Goal: Information Seeking & Learning: Learn about a topic

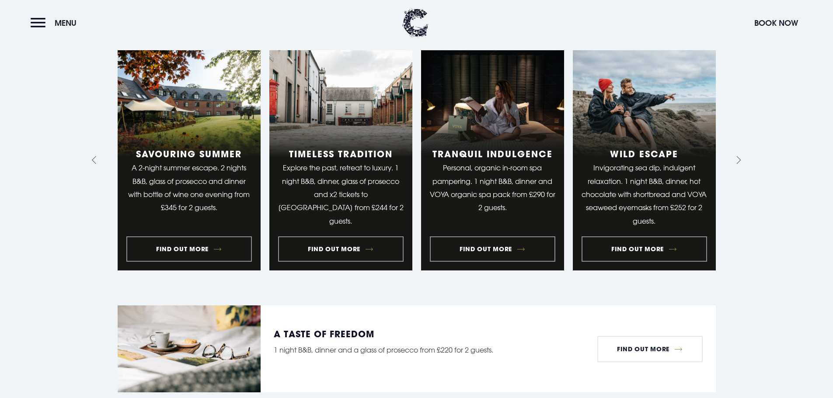
scroll to position [962, 0]
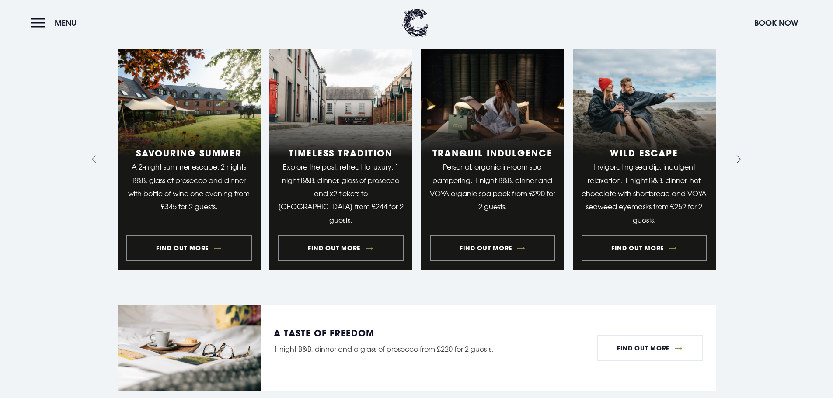
click at [738, 155] on icon "Next slide" at bounding box center [737, 159] width 8 height 8
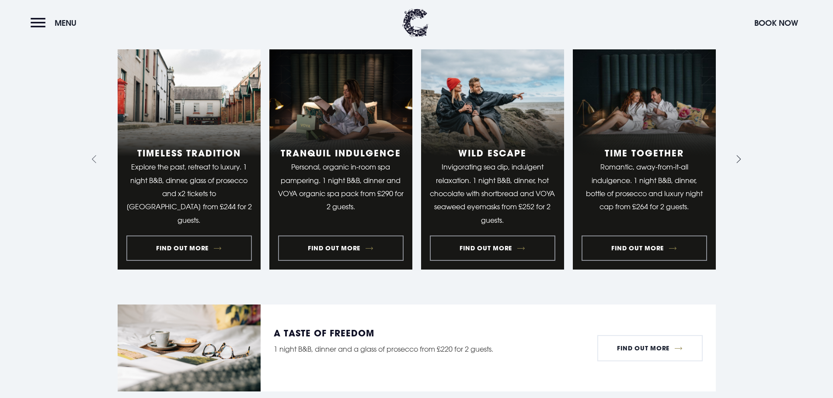
click at [738, 155] on icon "Next slide" at bounding box center [737, 159] width 8 height 8
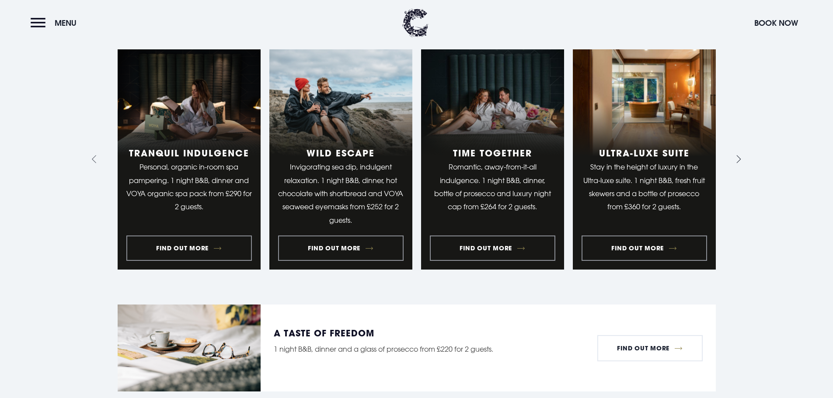
click at [738, 155] on icon "Next slide" at bounding box center [737, 159] width 8 height 8
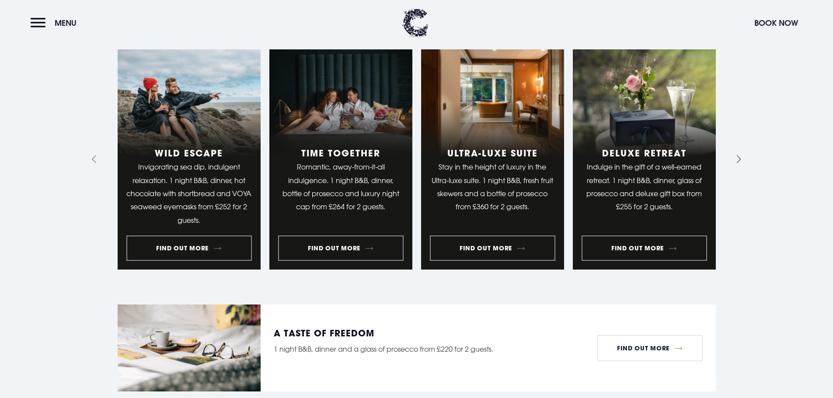
click at [738, 155] on icon "Next slide" at bounding box center [737, 159] width 8 height 8
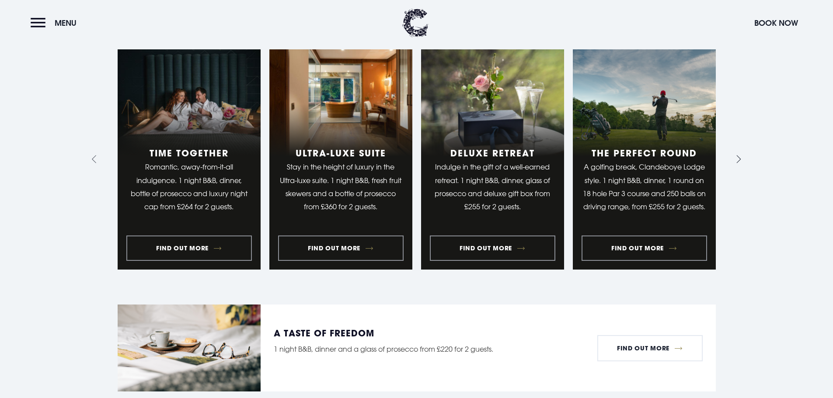
click at [738, 155] on icon "Next slide" at bounding box center [737, 159] width 8 height 8
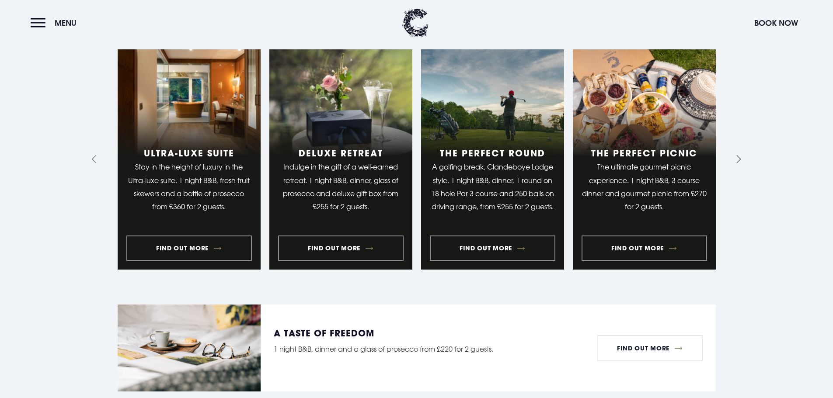
click at [738, 155] on icon "Next slide" at bounding box center [737, 159] width 8 height 8
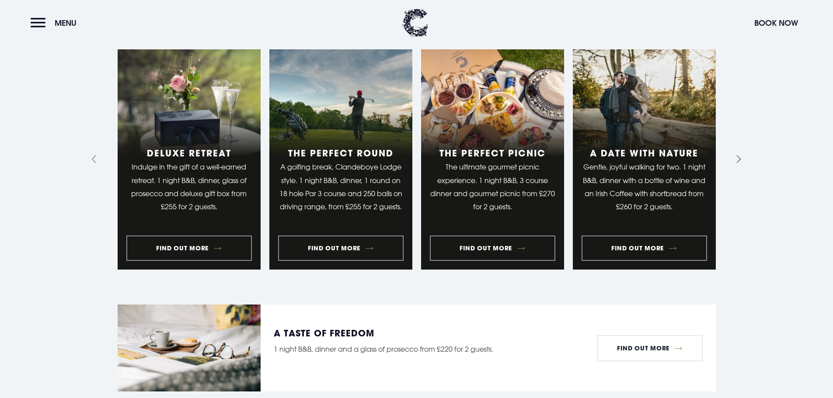
click at [738, 155] on icon "Next slide" at bounding box center [737, 159] width 8 height 8
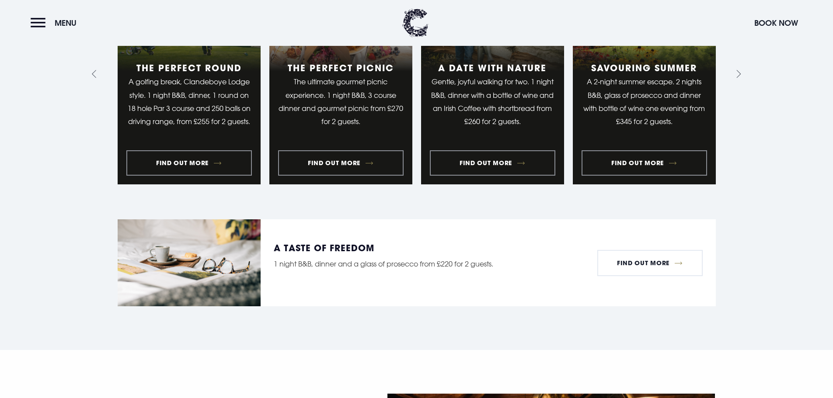
scroll to position [1050, 0]
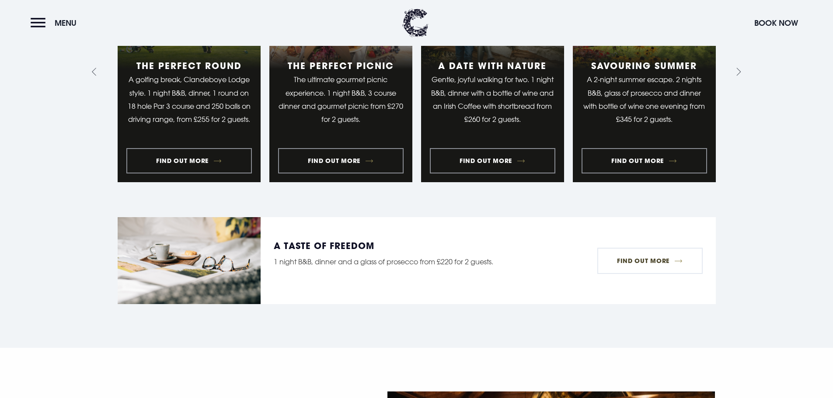
click at [629, 251] on link "Find Out More" at bounding box center [649, 261] width 105 height 26
